Goal: Task Accomplishment & Management: Use online tool/utility

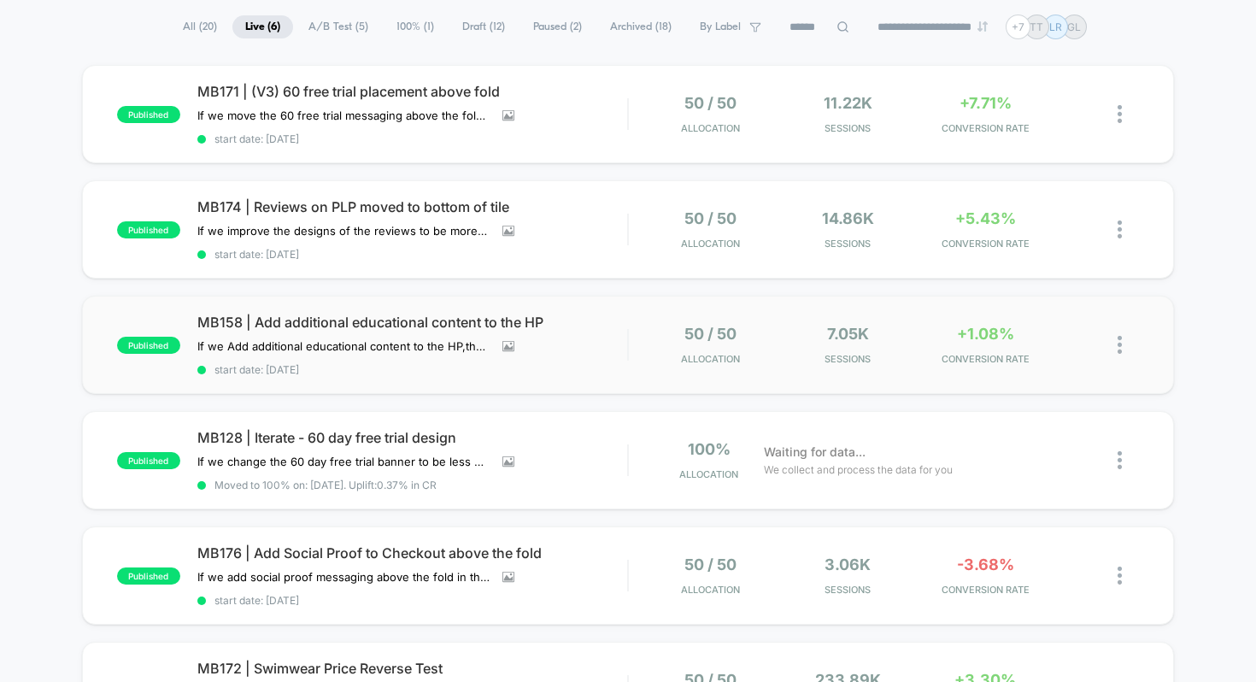
scroll to position [115, 0]
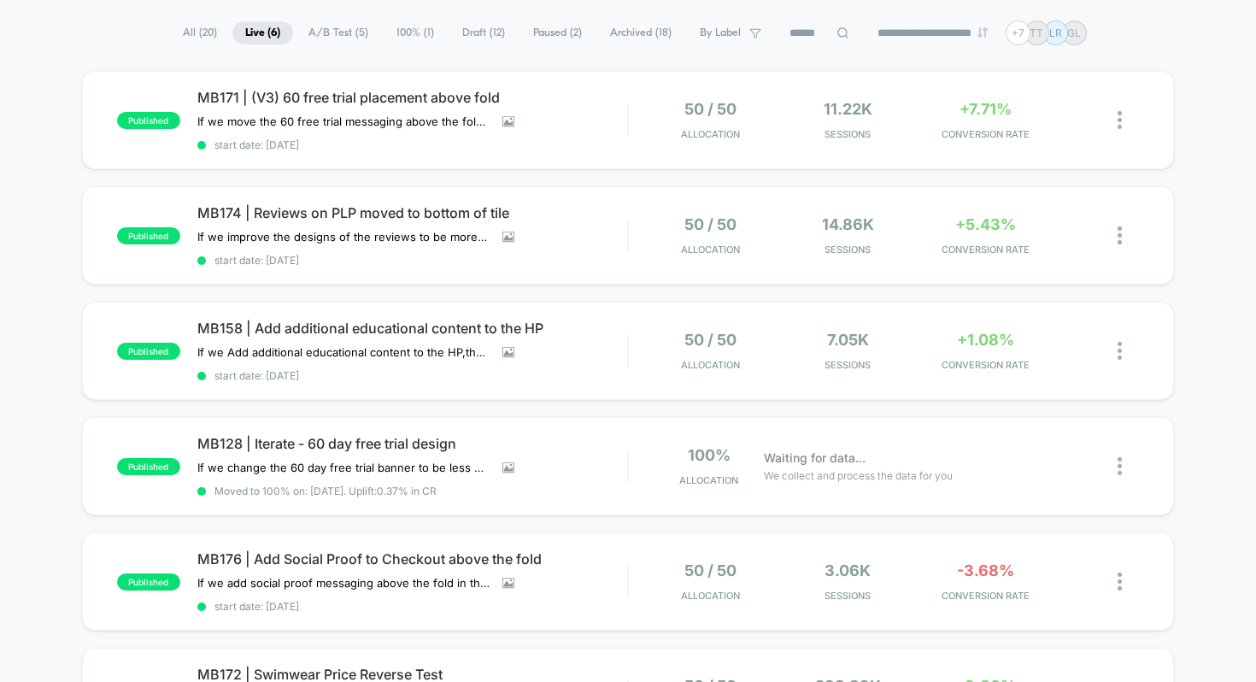
click at [122, 32] on div "**********" at bounding box center [628, 33] width 1256 height 25
click at [337, 97] on span "MB171 | (V3) 60 free trial placement above fold" at bounding box center [412, 97] width 431 height 17
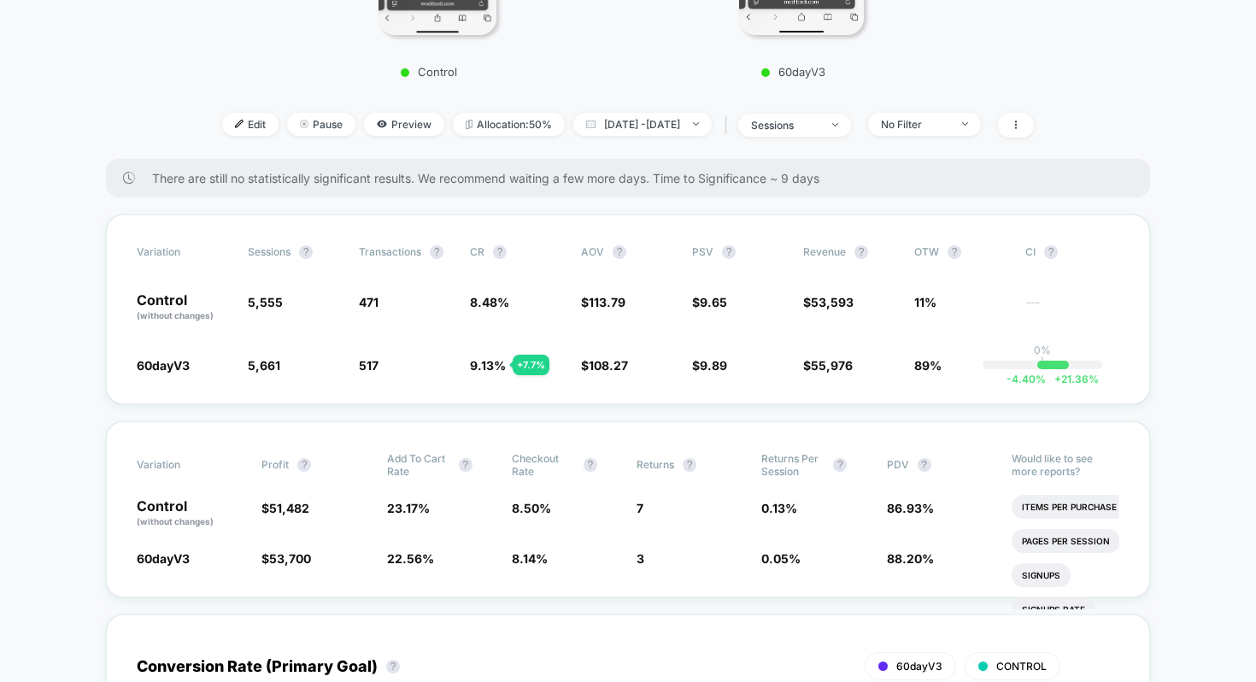
scroll to position [514, 0]
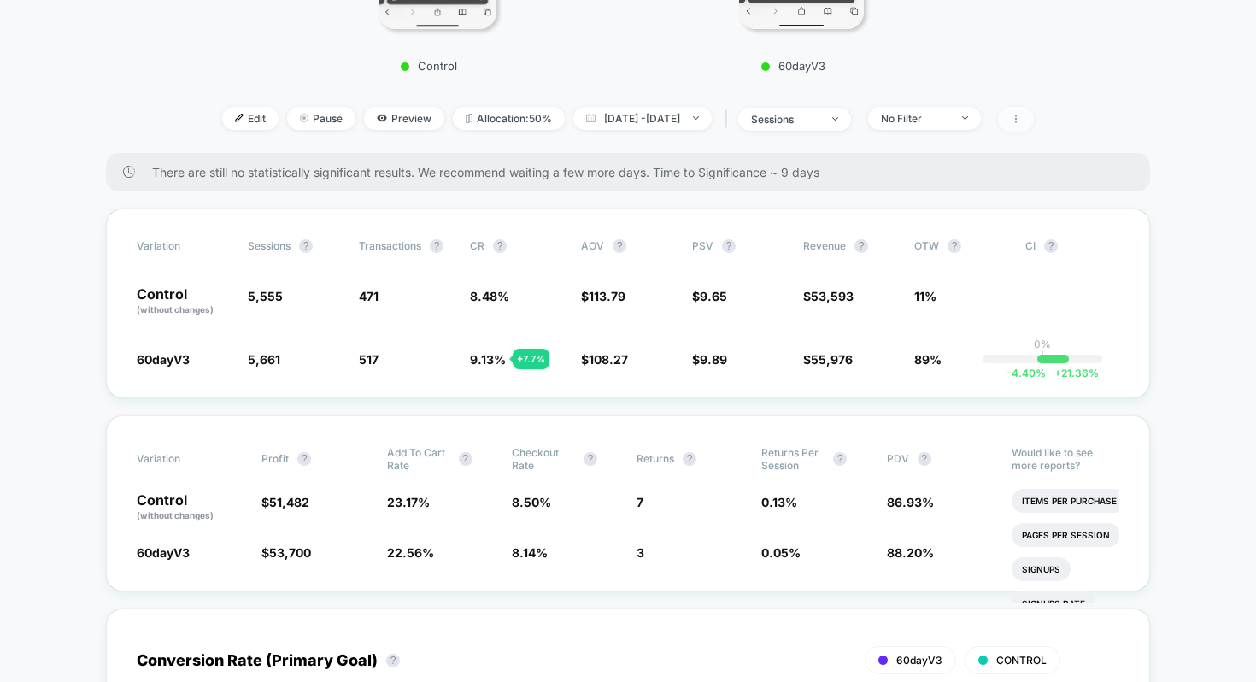
click at [1034, 127] on span at bounding box center [1016, 119] width 36 height 25
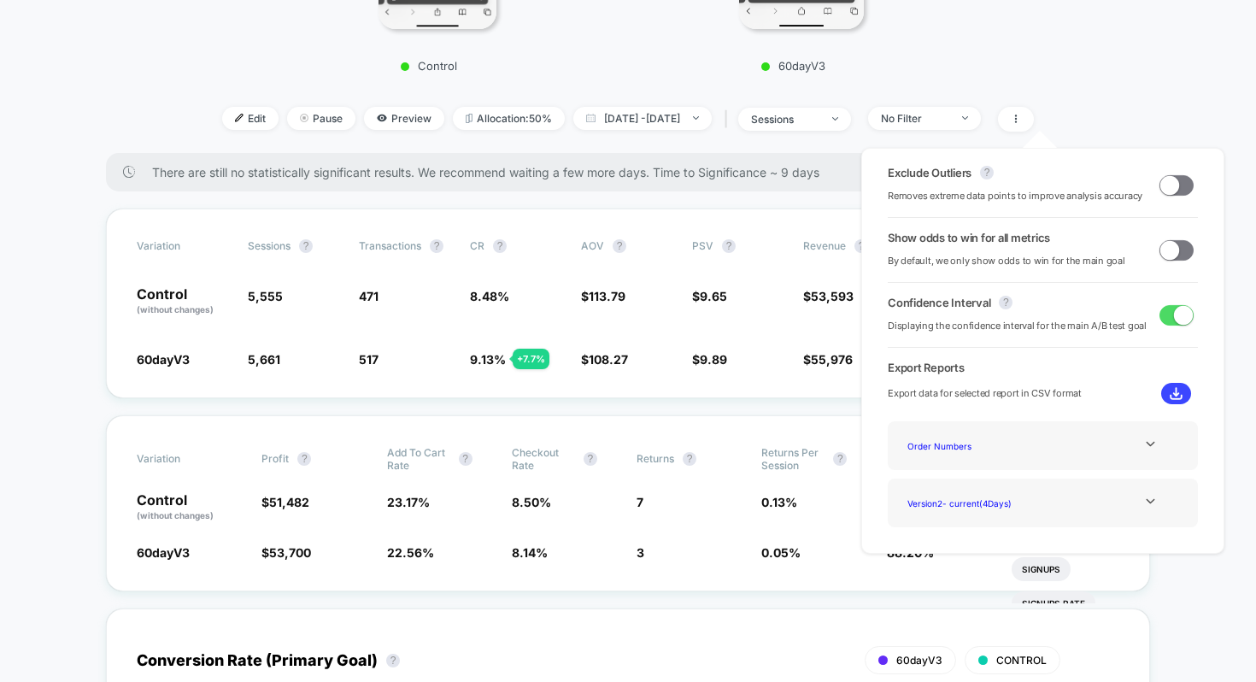
click at [1172, 249] on span at bounding box center [1169, 249] width 19 height 19
click at [1165, 146] on div "Exclude Outliers ? Removes extreme data points to improve analysis accuracy Sho…" at bounding box center [1042, 351] width 397 height 440
click at [1216, 131] on div "Exclude Outliers ? Removes extreme data points to improve analysis accuracy Sho…" at bounding box center [1042, 351] width 397 height 440
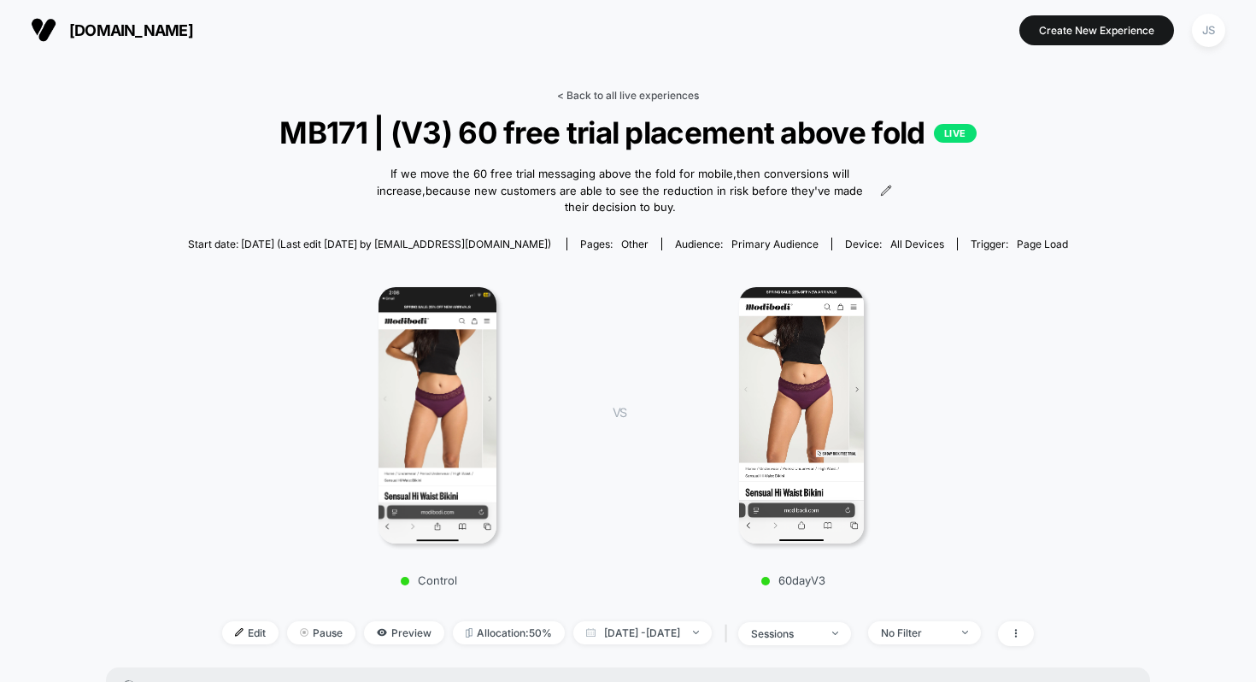
click at [637, 94] on link "< Back to all live experiences" at bounding box center [628, 95] width 142 height 13
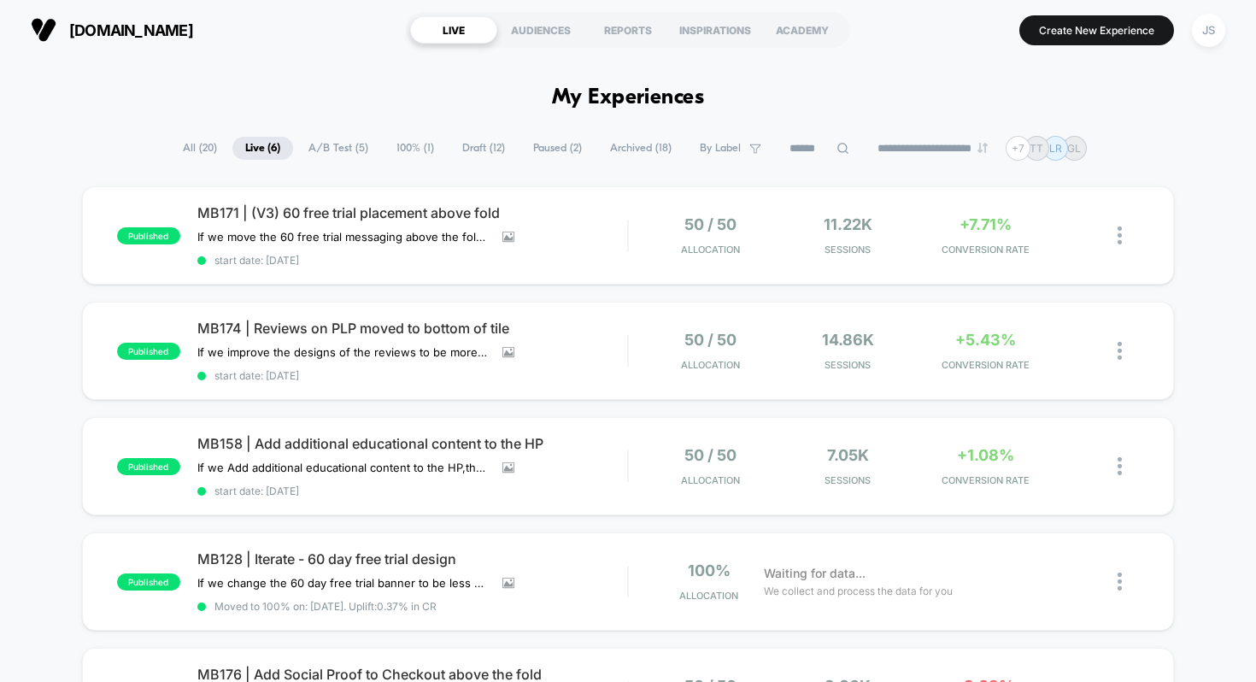
click at [328, 55] on div "[DOMAIN_NAME] LIVE AUDIENCES REPORTS INSPIRATIONS ACADEMY Create New Experience…" at bounding box center [628, 30] width 1256 height 60
click at [1200, 28] on div "JS" at bounding box center [1208, 30] width 33 height 33
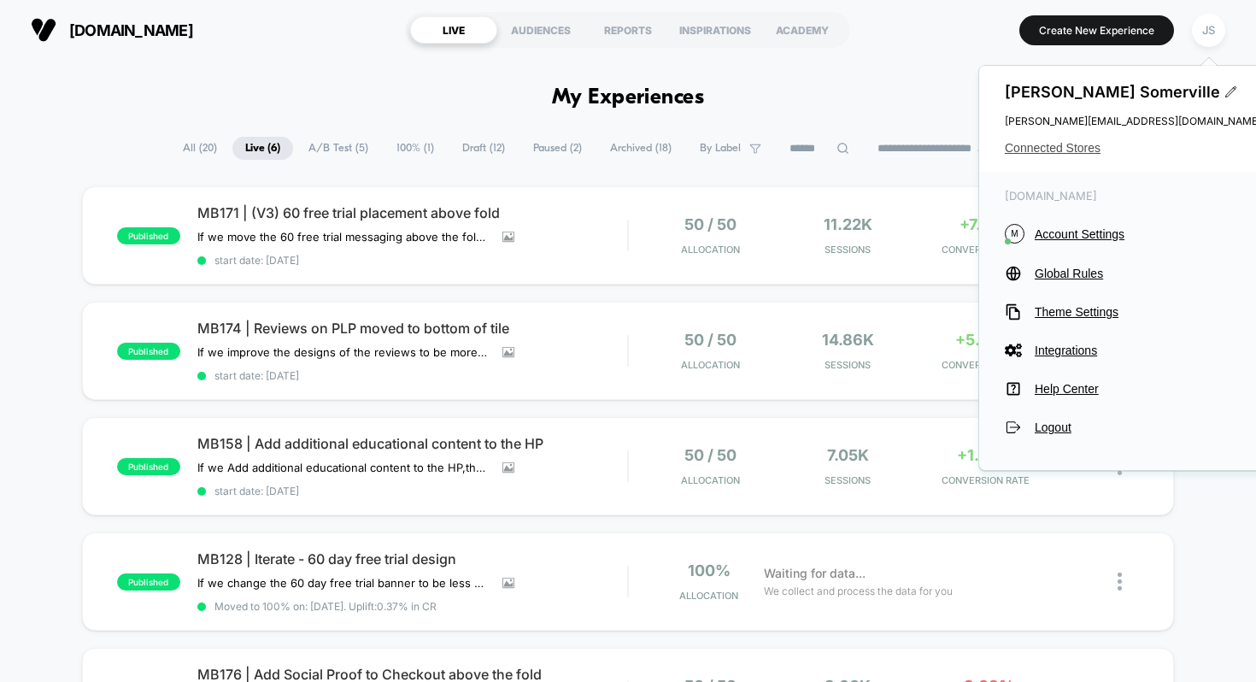
click at [1080, 150] on span "Connected Stores" at bounding box center [1133, 148] width 256 height 14
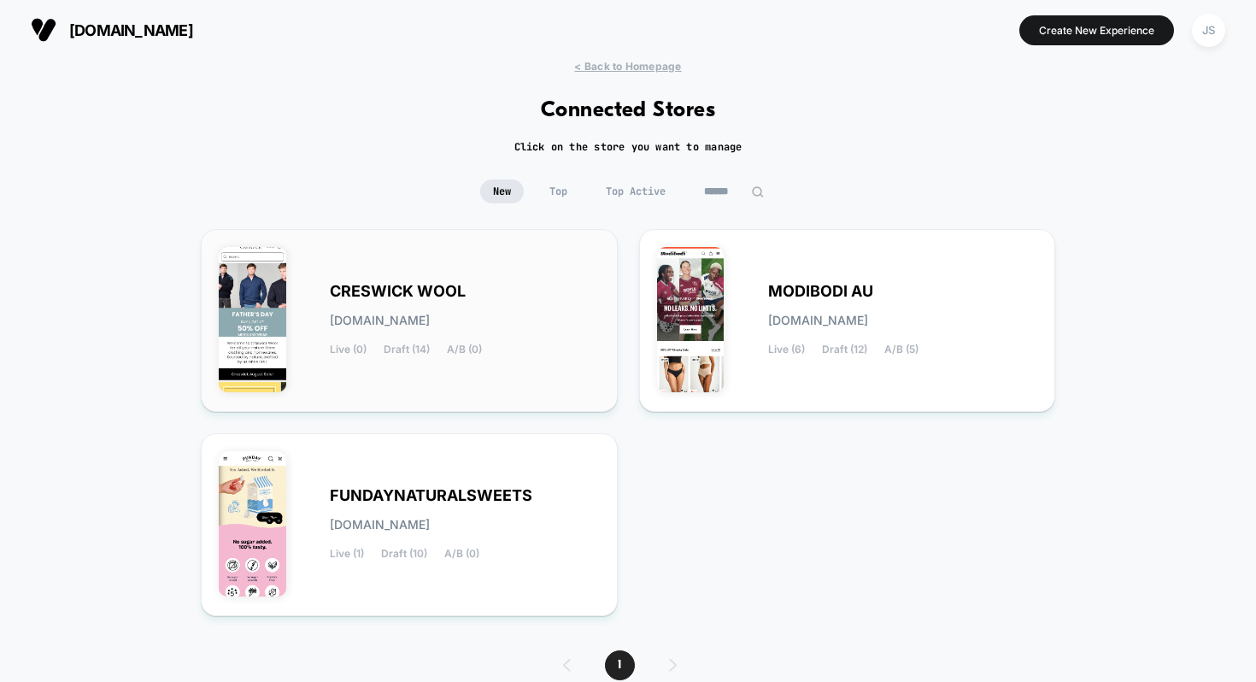
click at [473, 268] on div "CRESWICK WOOL [DOMAIN_NAME] Live (0) Draft (14) A/B (0)" at bounding box center [409, 320] width 381 height 147
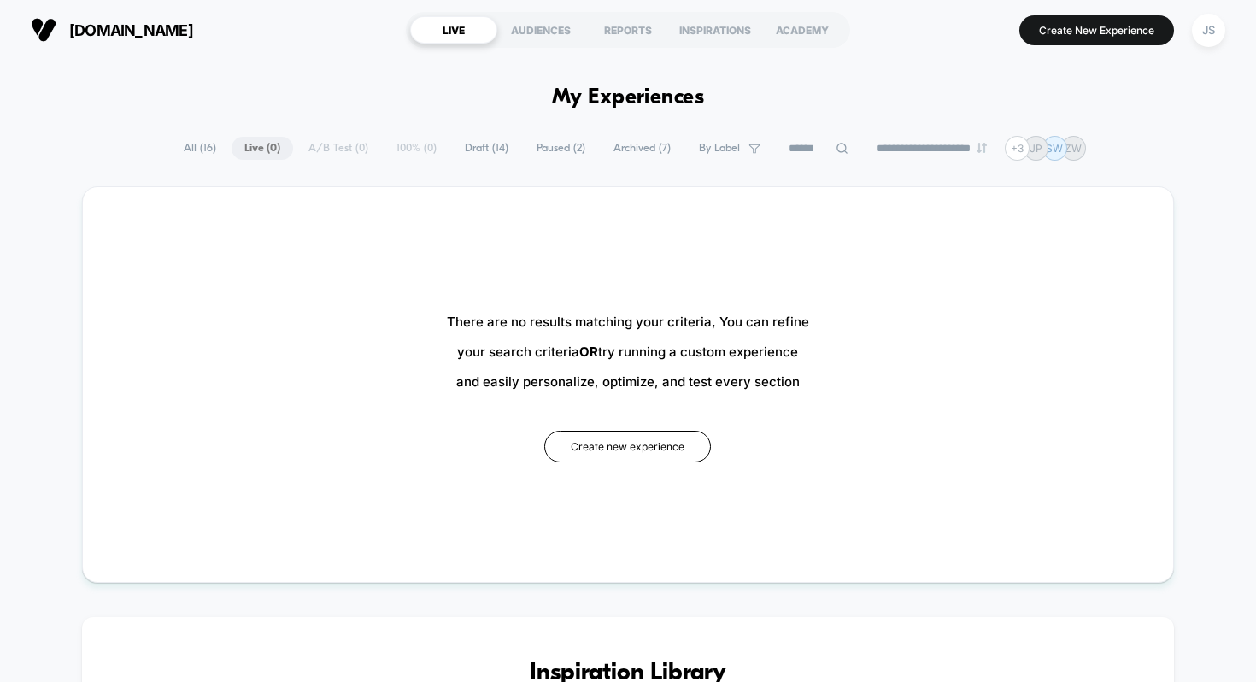
click at [485, 149] on span "Draft ( 14 )" at bounding box center [486, 148] width 69 height 23
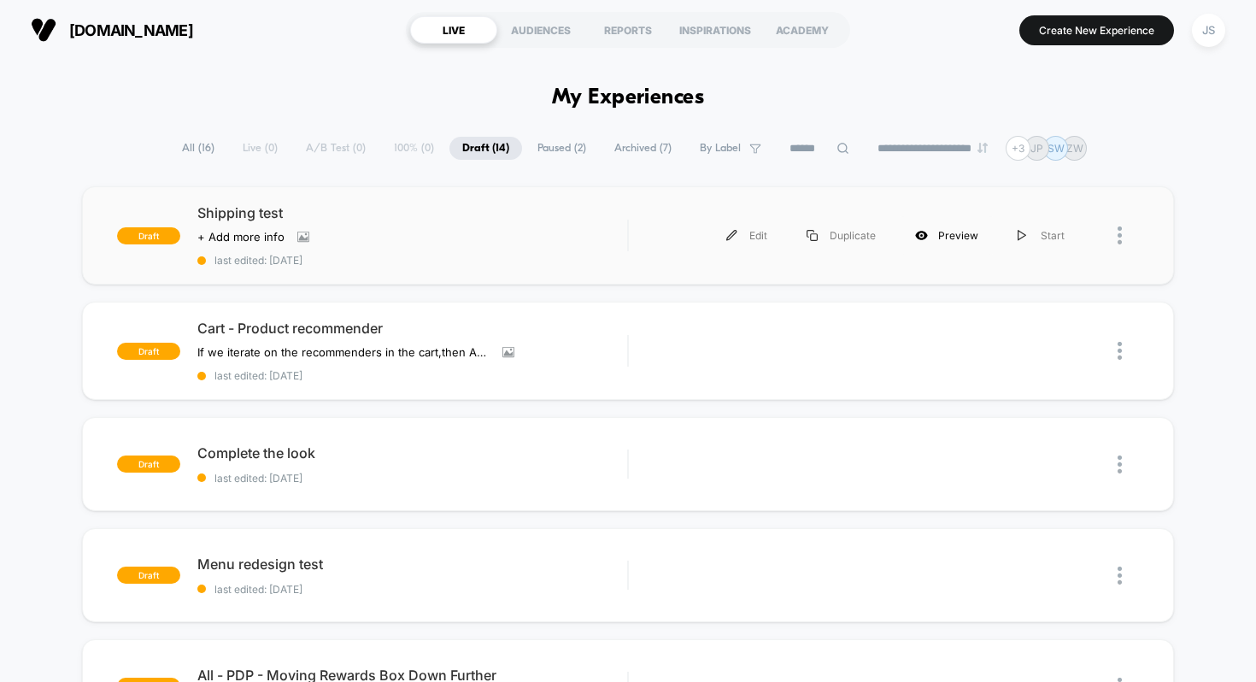
click at [938, 229] on div "Preview" at bounding box center [947, 235] width 103 height 38
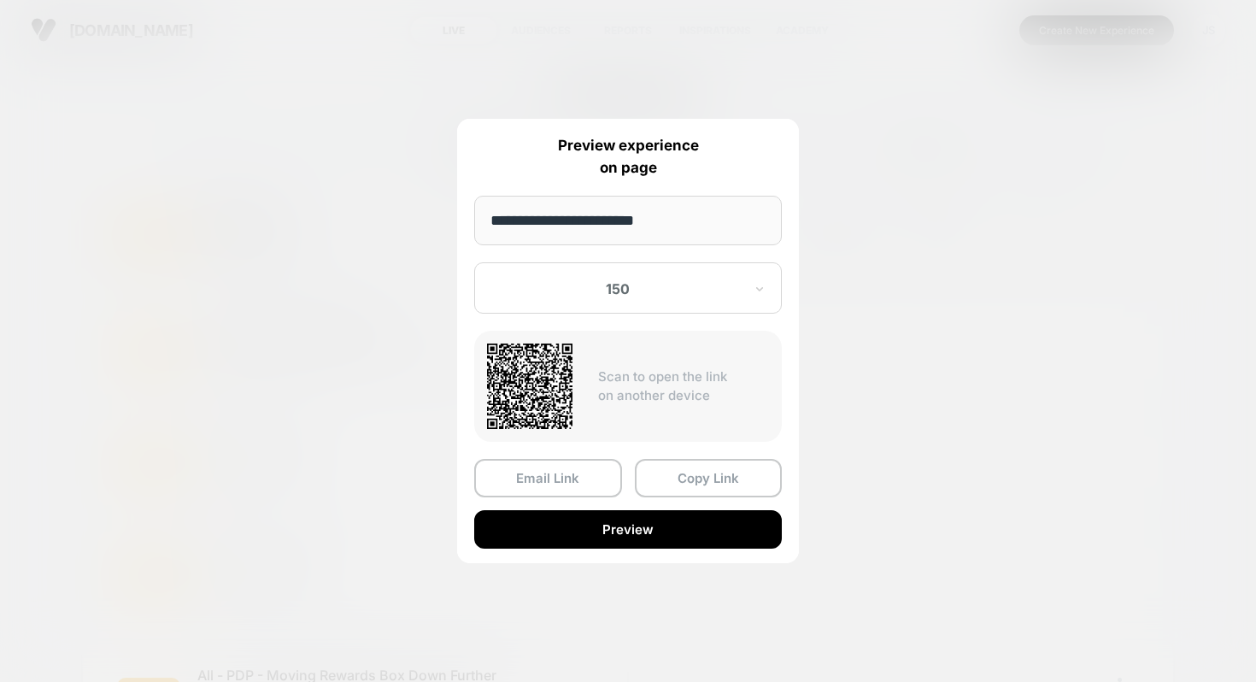
click at [890, 167] on div at bounding box center [628, 341] width 1256 height 682
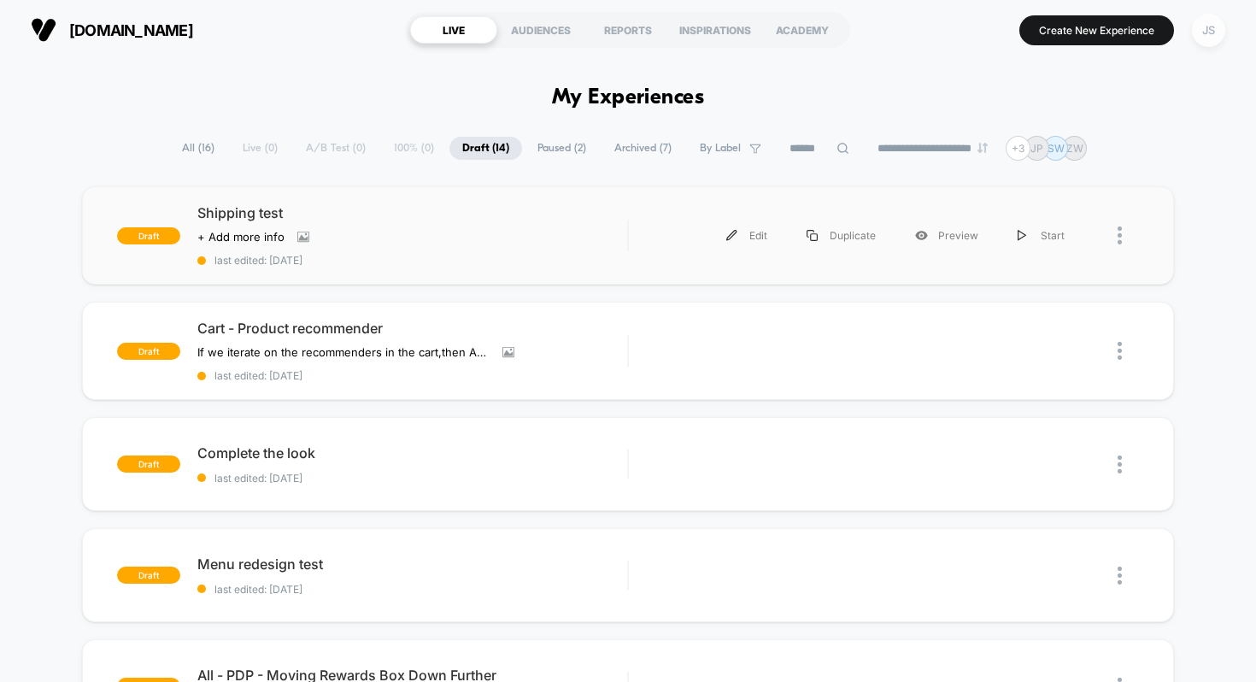
click at [1209, 36] on div "JS" at bounding box center [1208, 30] width 33 height 33
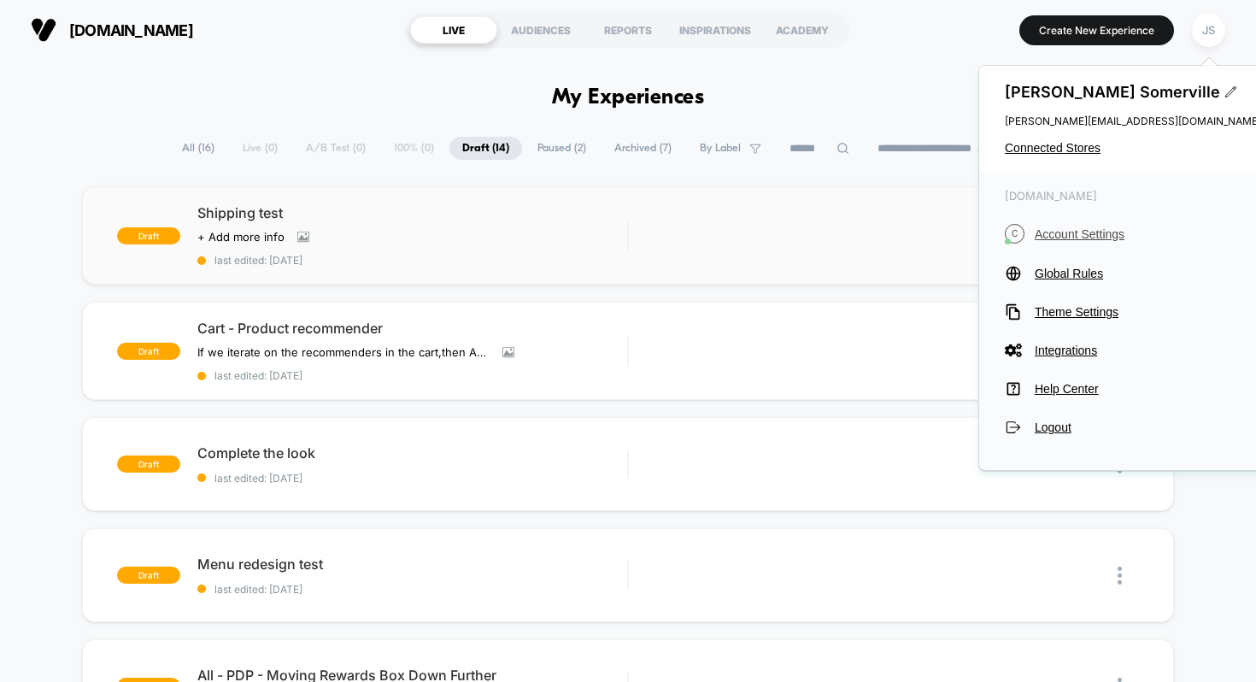
click at [1060, 231] on span "Account Settings" at bounding box center [1148, 234] width 226 height 14
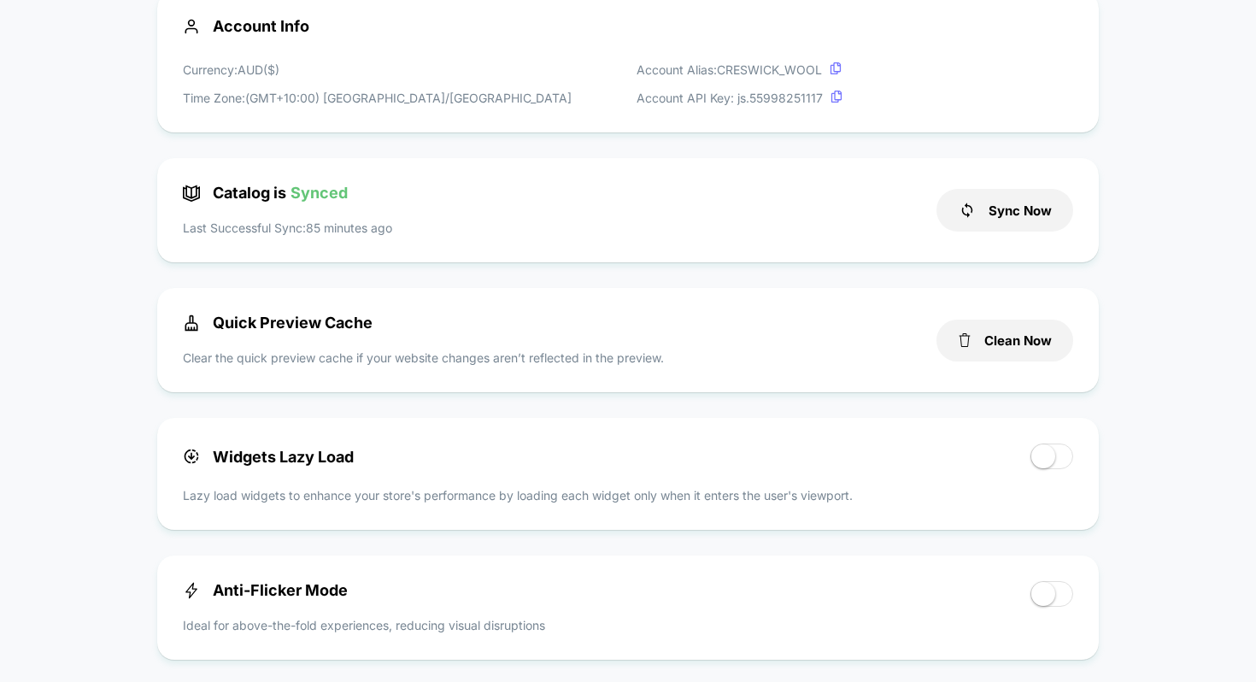
scroll to position [552, 0]
click at [996, 345] on button "Clean Now" at bounding box center [1005, 341] width 137 height 42
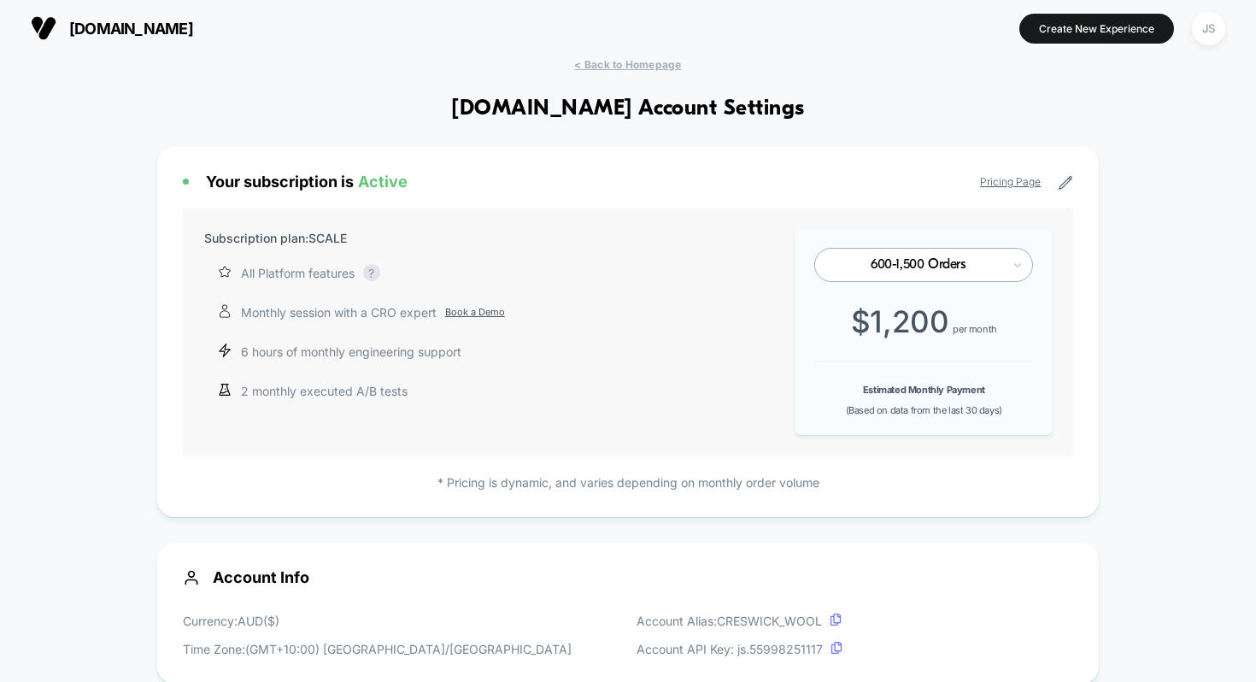
scroll to position [0, 0]
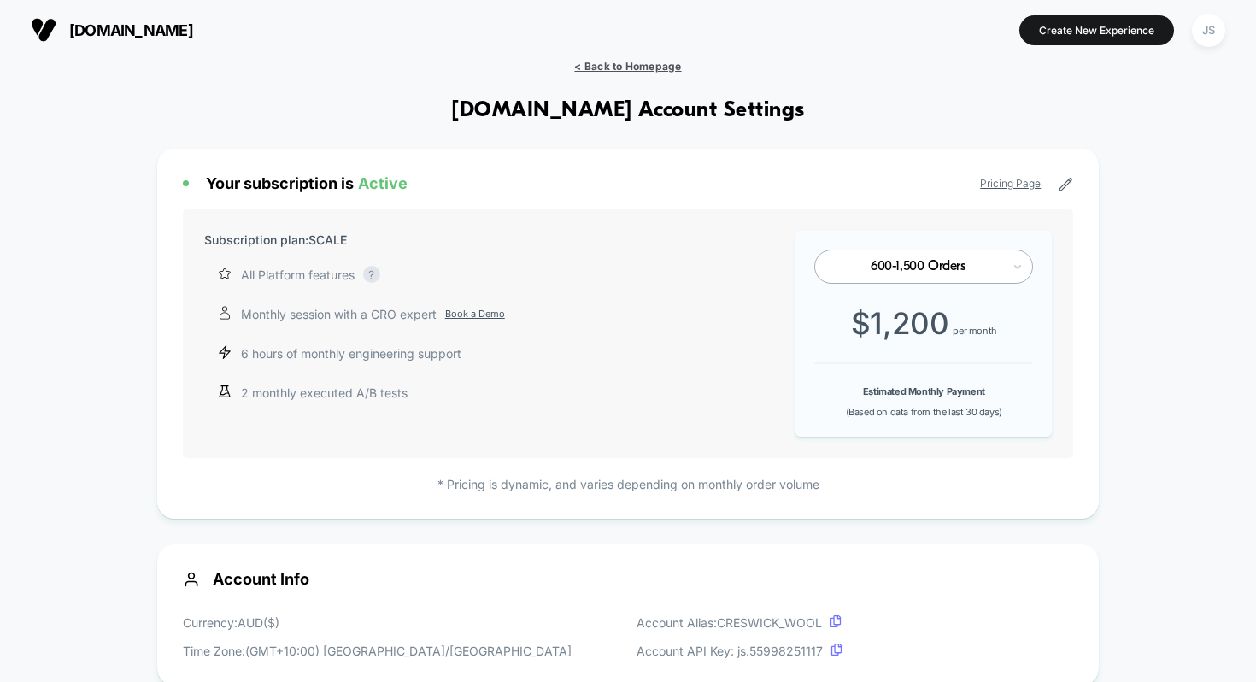
click at [664, 70] on span "< Back to Homepage" at bounding box center [627, 66] width 107 height 13
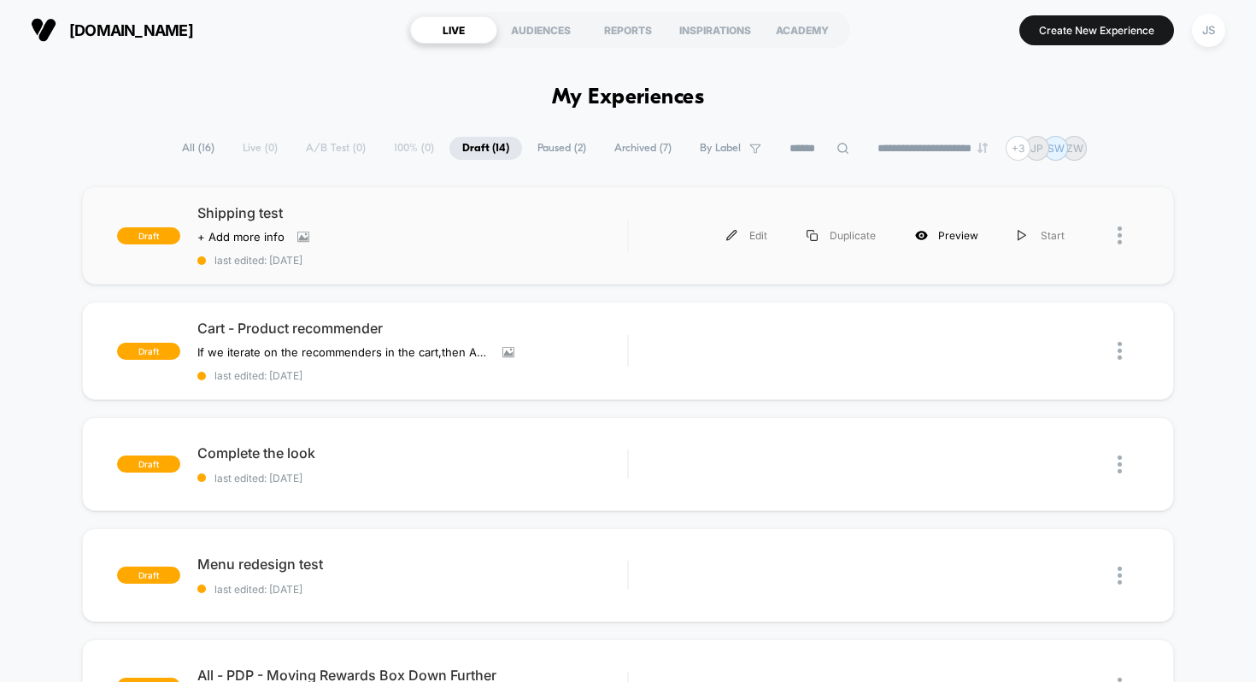
click at [943, 235] on div "Preview" at bounding box center [947, 235] width 103 height 38
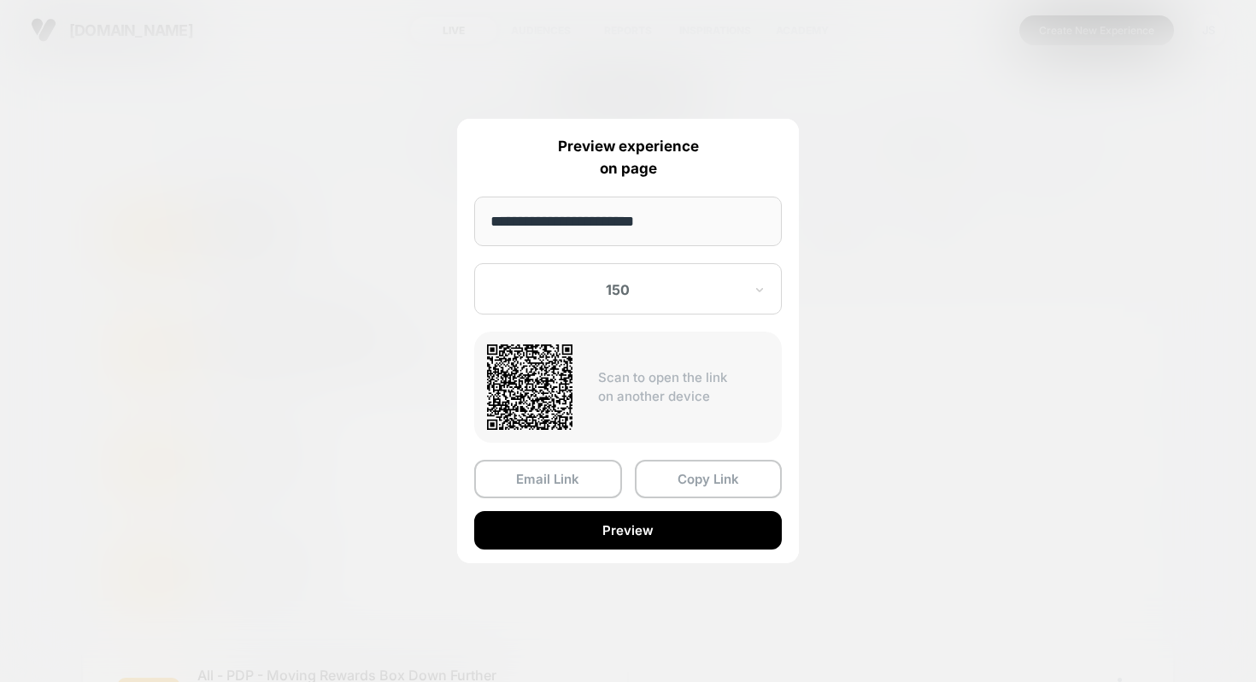
click at [625, 298] on div at bounding box center [617, 289] width 251 height 17
click at [351, 302] on div at bounding box center [628, 341] width 1256 height 682
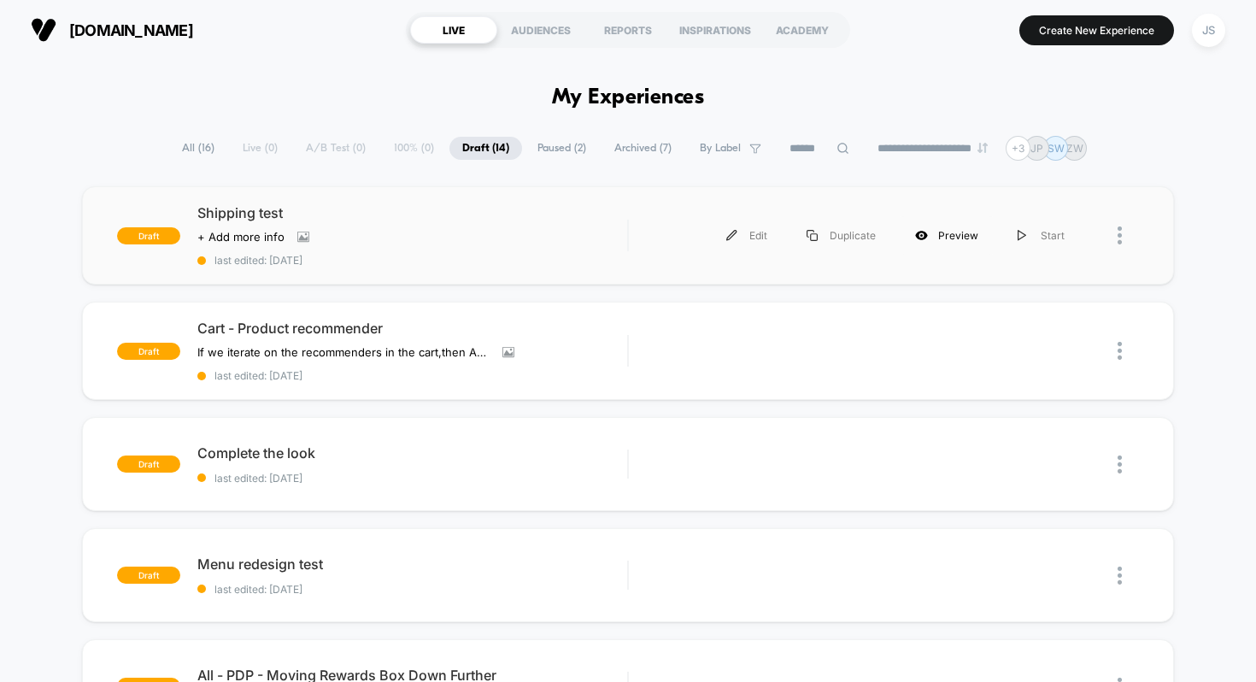
click at [924, 242] on div "Preview" at bounding box center [947, 235] width 103 height 38
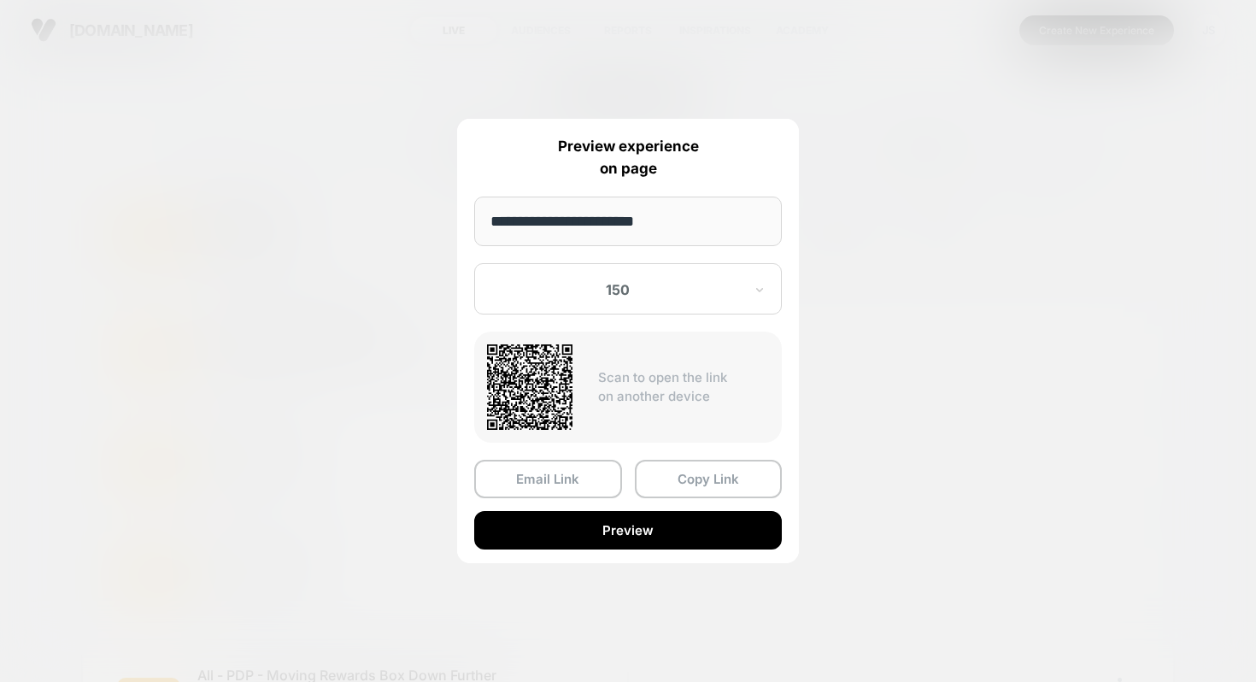
click at [582, 303] on div "150" at bounding box center [628, 288] width 308 height 51
click at [502, 305] on div "150" at bounding box center [628, 288] width 308 height 51
click at [697, 479] on button "Copy Link" at bounding box center [709, 479] width 148 height 38
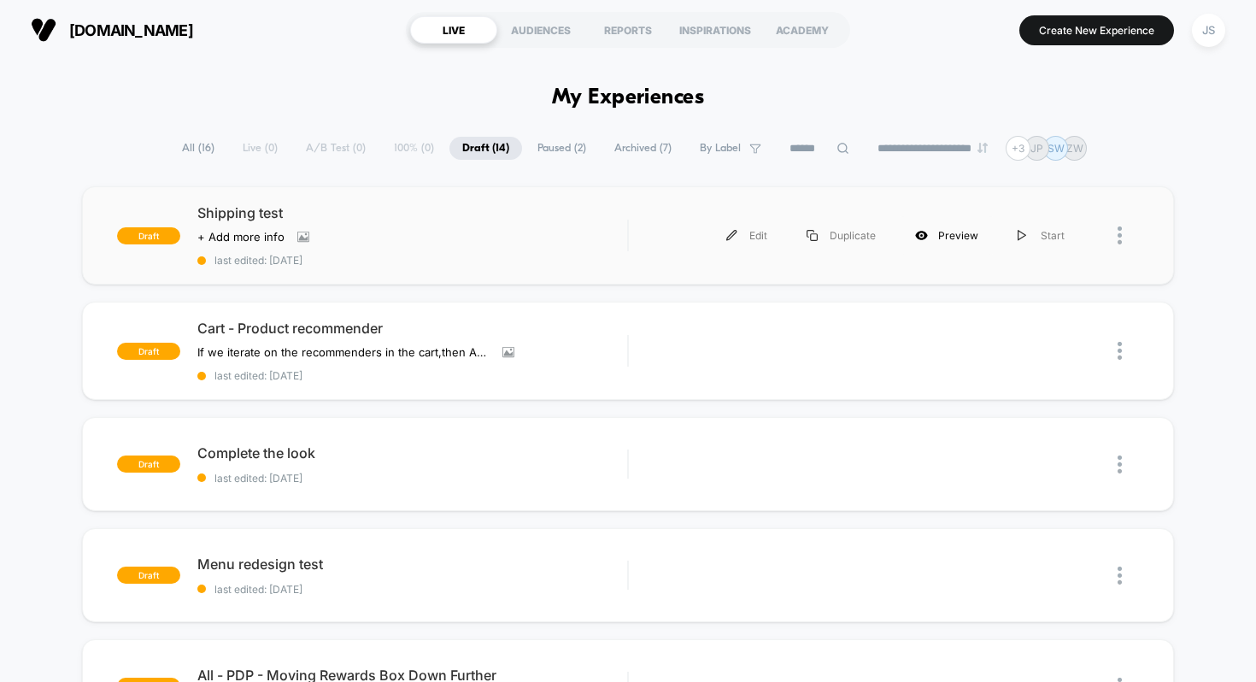
click at [963, 238] on div "Preview" at bounding box center [947, 235] width 103 height 38
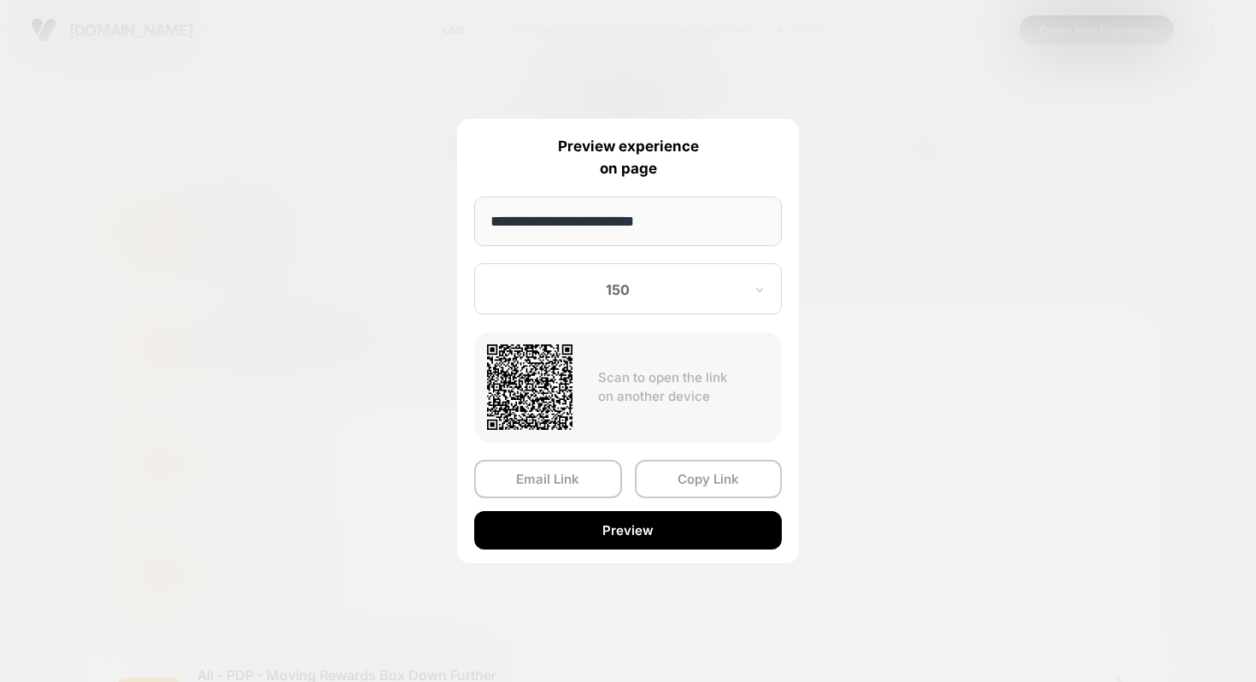
click at [663, 297] on div at bounding box center [617, 289] width 251 height 17
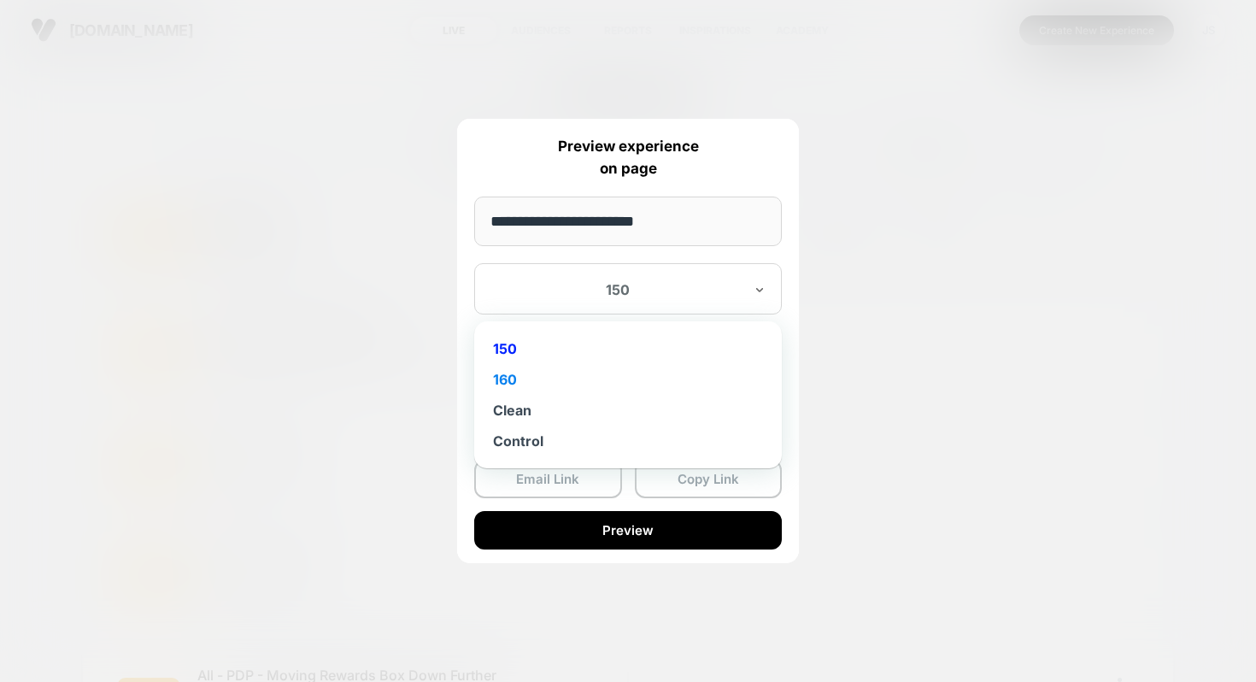
click at [635, 379] on div "160" at bounding box center [628, 379] width 291 height 31
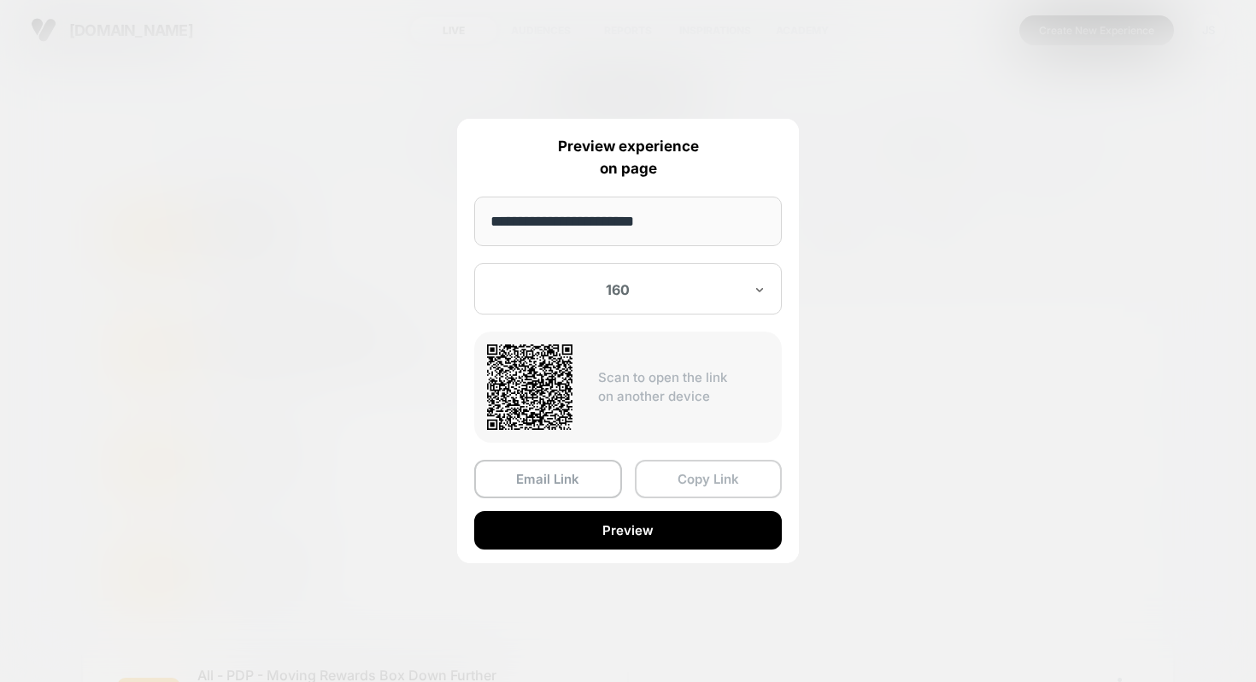
click at [687, 483] on button "Copy Link" at bounding box center [709, 479] width 148 height 38
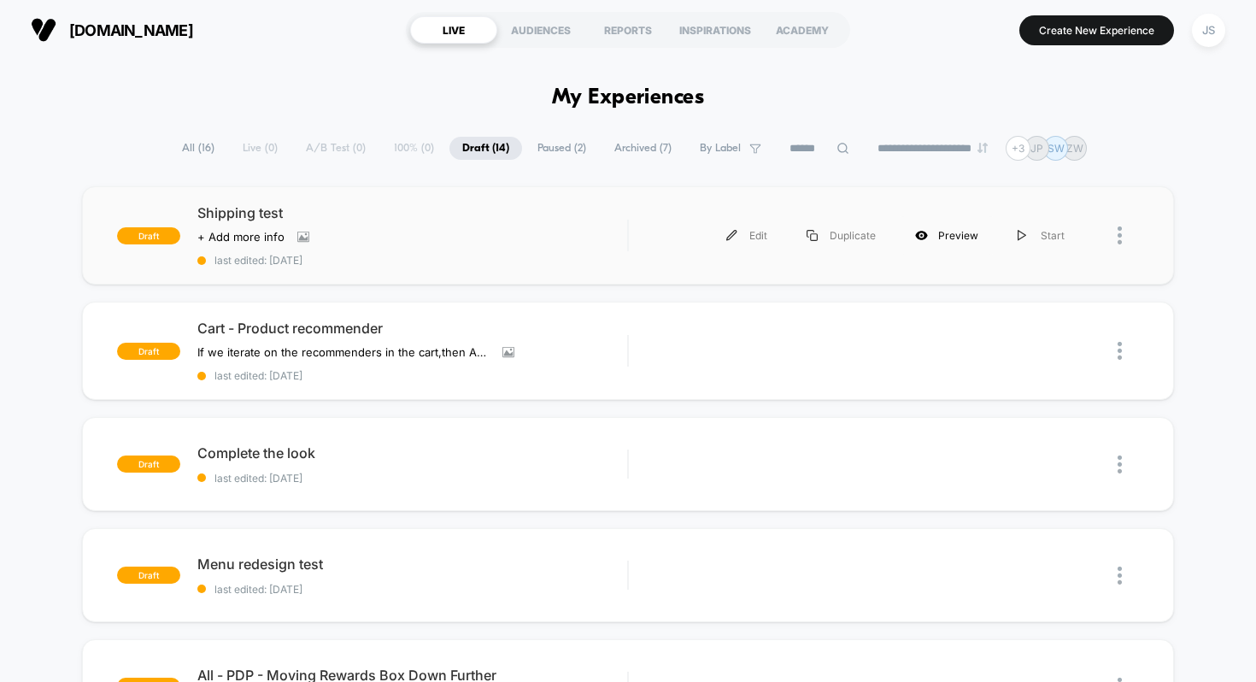
click at [952, 236] on div "Preview" at bounding box center [947, 235] width 103 height 38
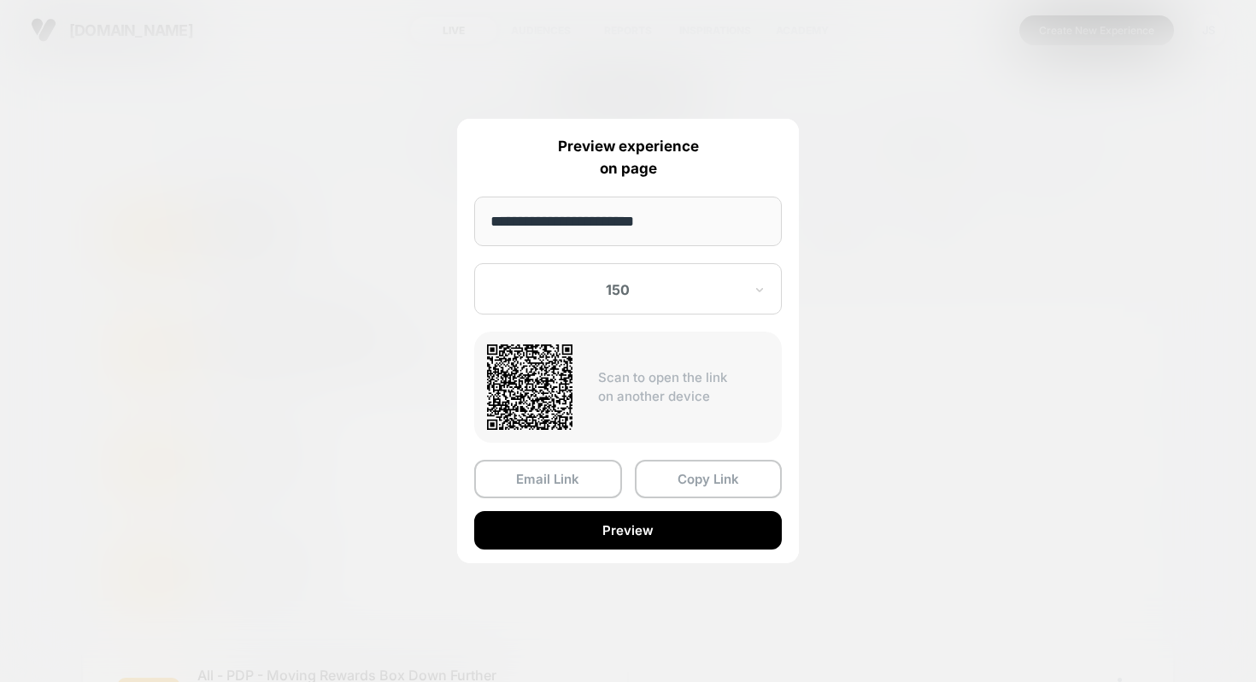
click at [714, 278] on div "150" at bounding box center [628, 288] width 308 height 51
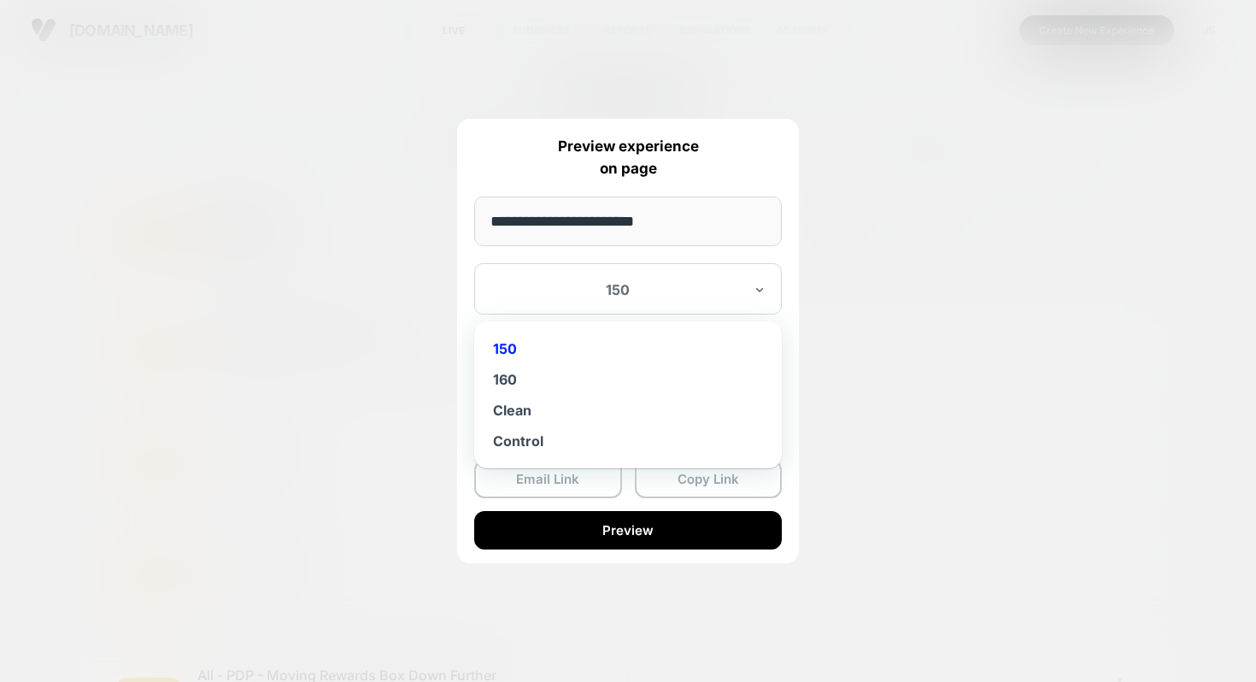
click at [593, 344] on div "150" at bounding box center [628, 348] width 291 height 31
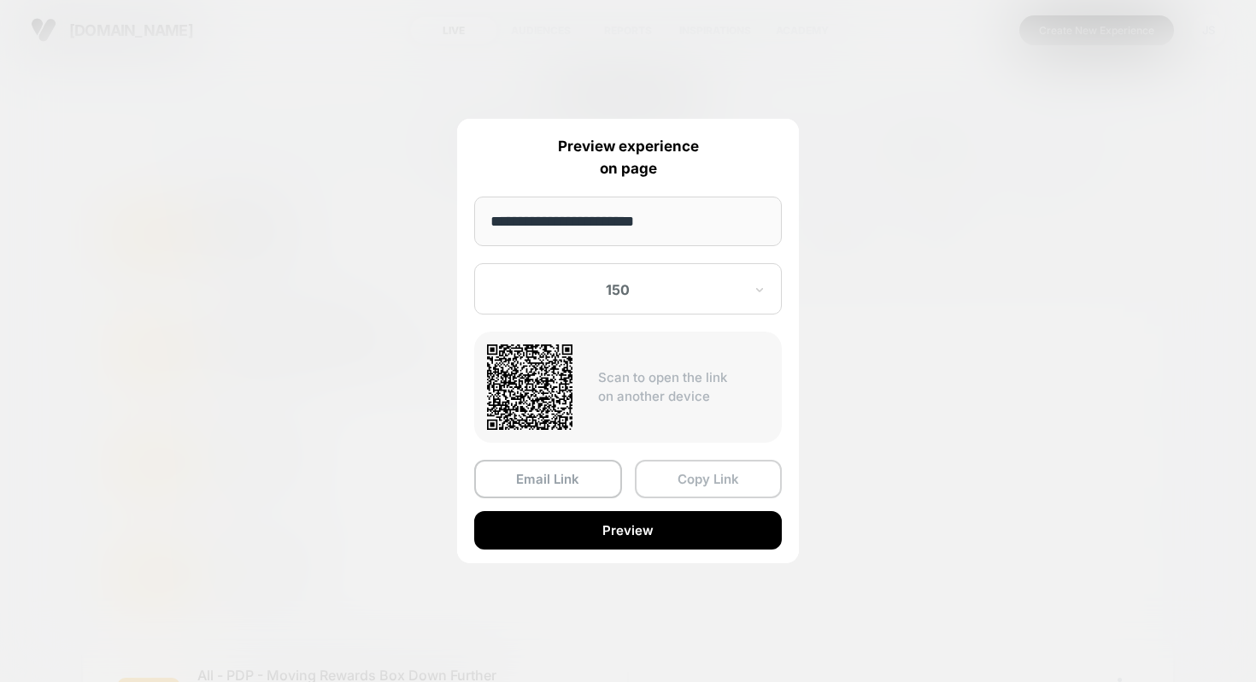
click at [692, 472] on button "Copy Link" at bounding box center [709, 479] width 148 height 38
